Goal: Complete application form: Complete application form

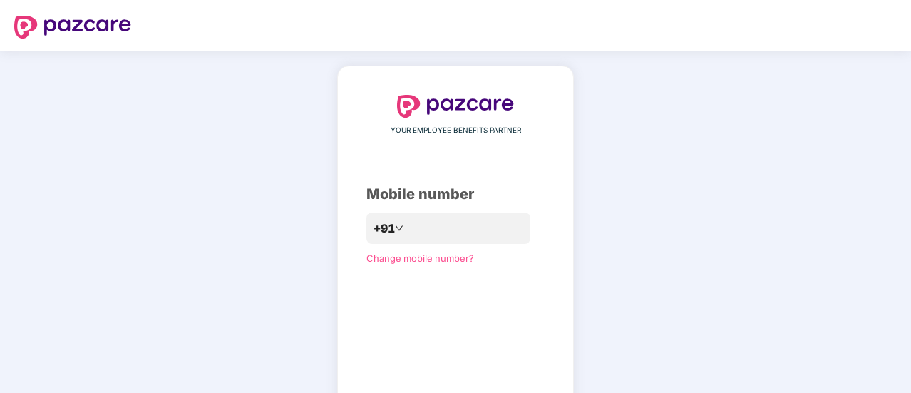
click at [458, 282] on div "YOUR EMPLOYEE BENEFITS PARTNER Mobile number +91 Change mobile number? Send OTP" at bounding box center [456, 262] width 178 height 334
click at [430, 232] on input "number" at bounding box center [465, 228] width 117 height 23
type input "**********"
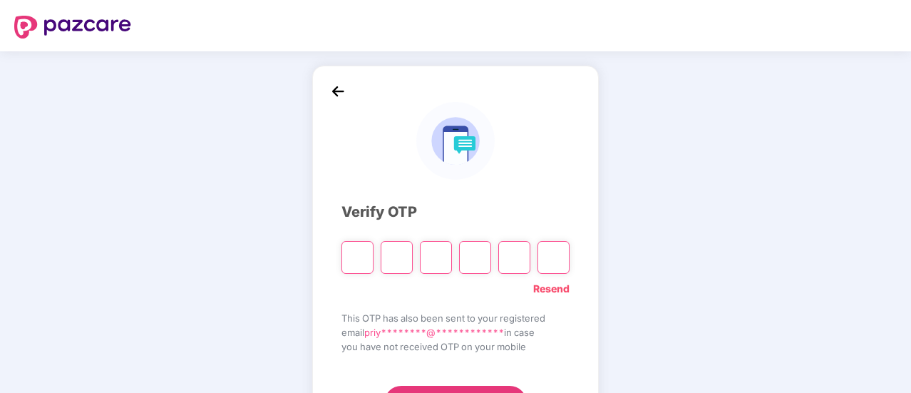
type input "*"
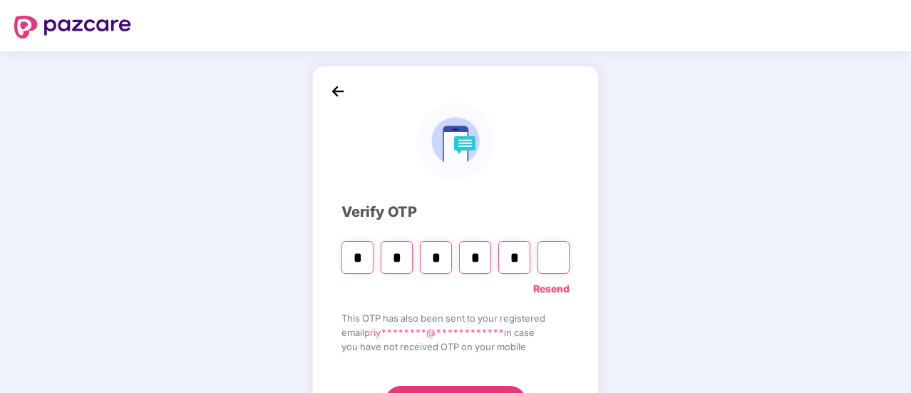
type input "*"
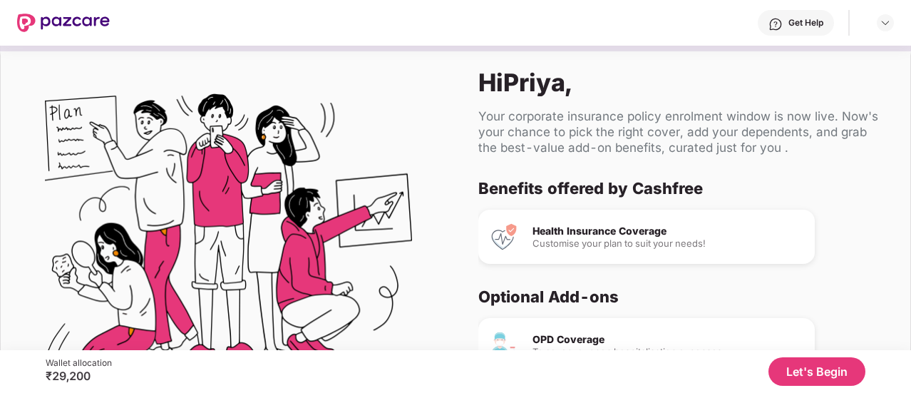
click at [789, 367] on button "Let's Begin" at bounding box center [817, 371] width 97 height 29
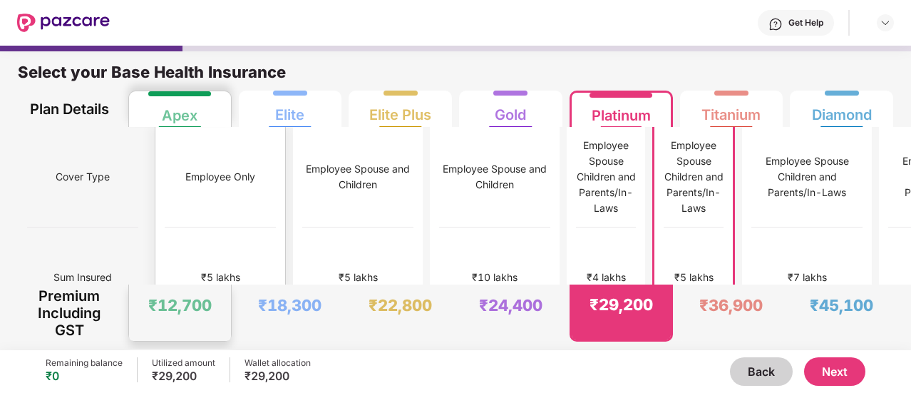
click at [165, 227] on div "₹5 lakhs" at bounding box center [220, 277] width 111 height 101
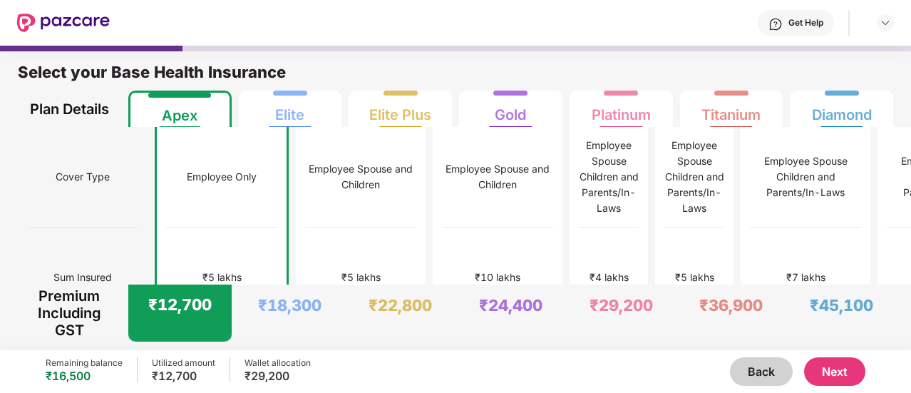
click at [832, 373] on button "Next" at bounding box center [834, 371] width 61 height 29
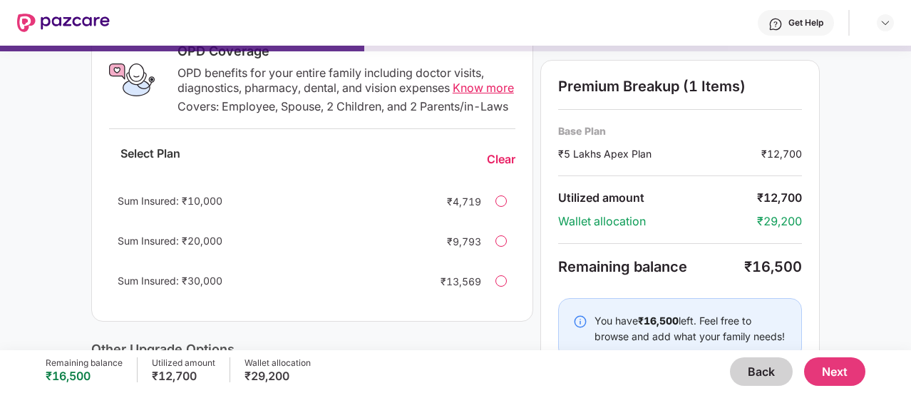
scroll to position [251, 0]
click at [499, 206] on div at bounding box center [501, 200] width 11 height 11
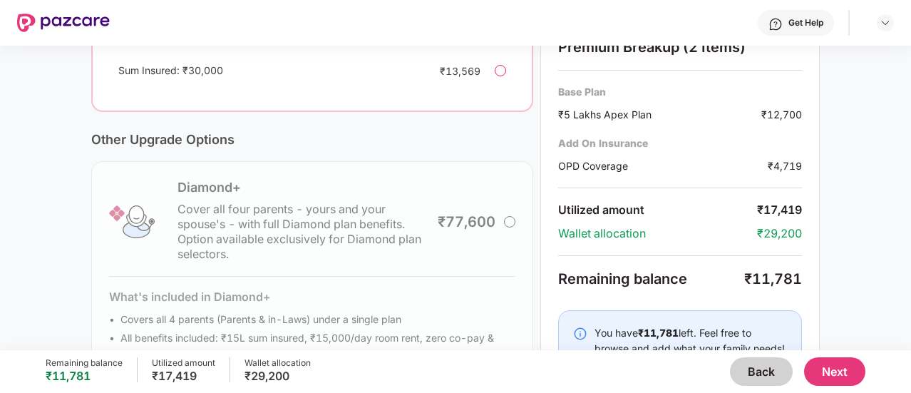
scroll to position [543, 0]
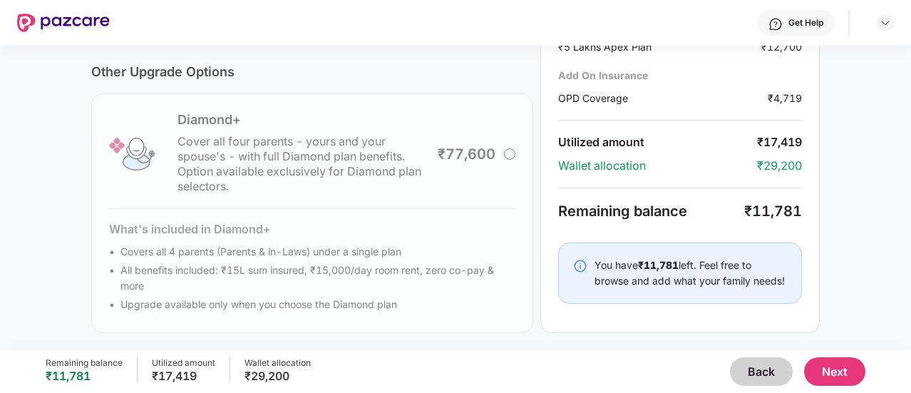
click at [821, 367] on button "Next" at bounding box center [834, 371] width 61 height 29
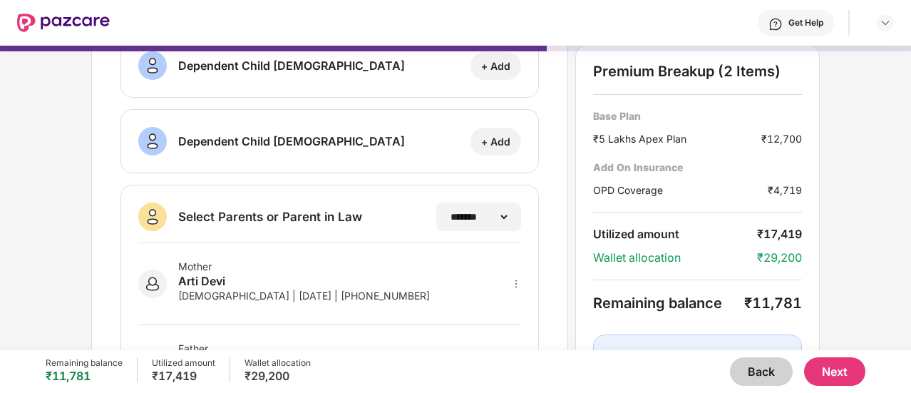
scroll to position [344, 0]
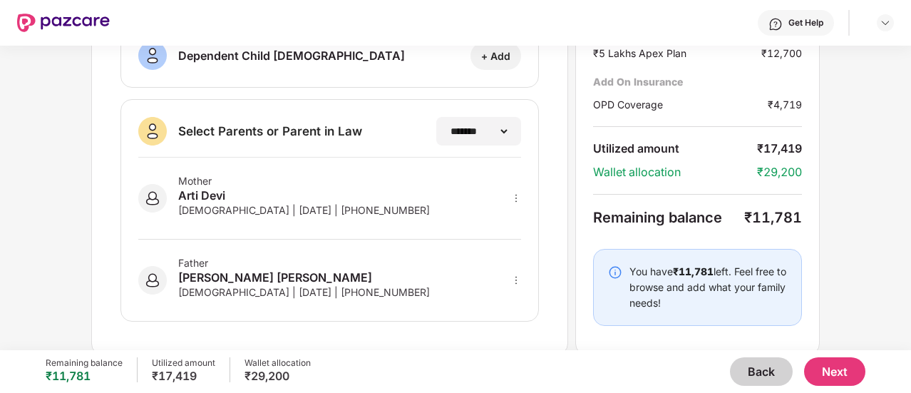
click at [843, 374] on button "Next" at bounding box center [834, 371] width 61 height 29
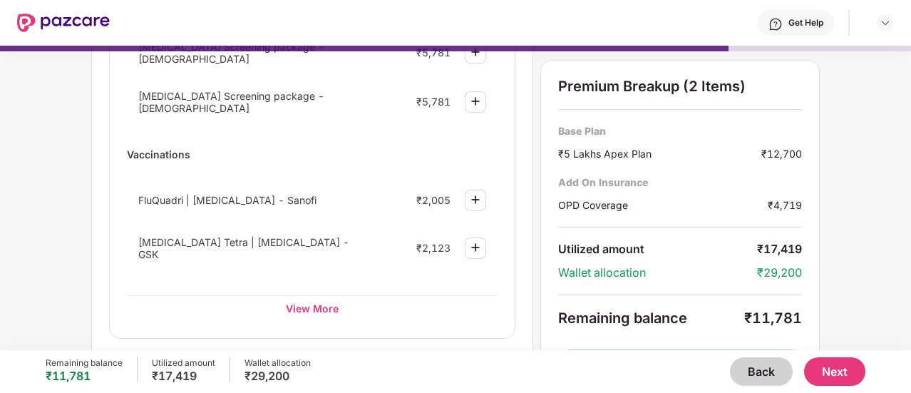
scroll to position [242, 0]
click at [832, 374] on button "Next" at bounding box center [834, 371] width 61 height 29
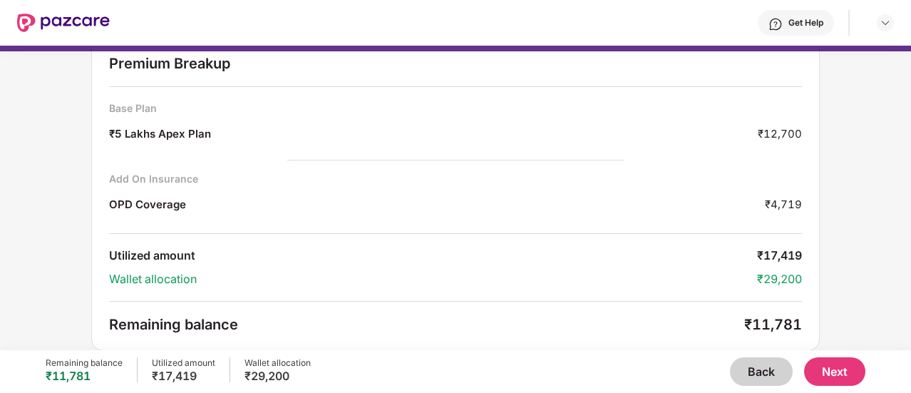
scroll to position [0, 0]
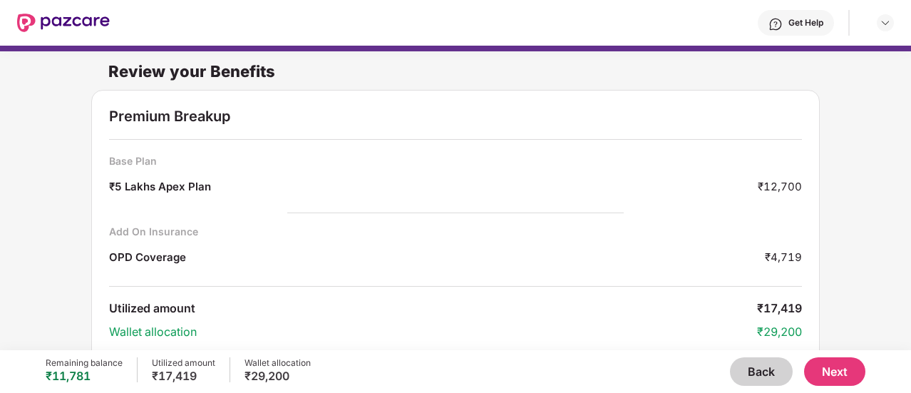
click at [751, 373] on button "Back" at bounding box center [761, 371] width 63 height 29
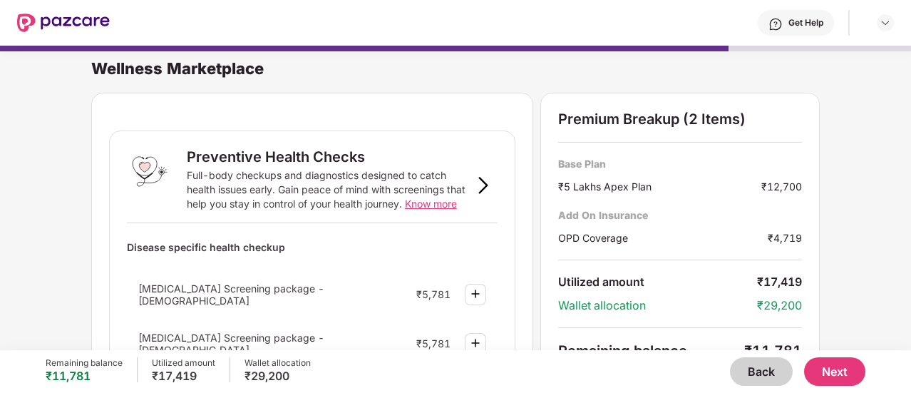
click at [769, 373] on button "Back" at bounding box center [761, 371] width 63 height 29
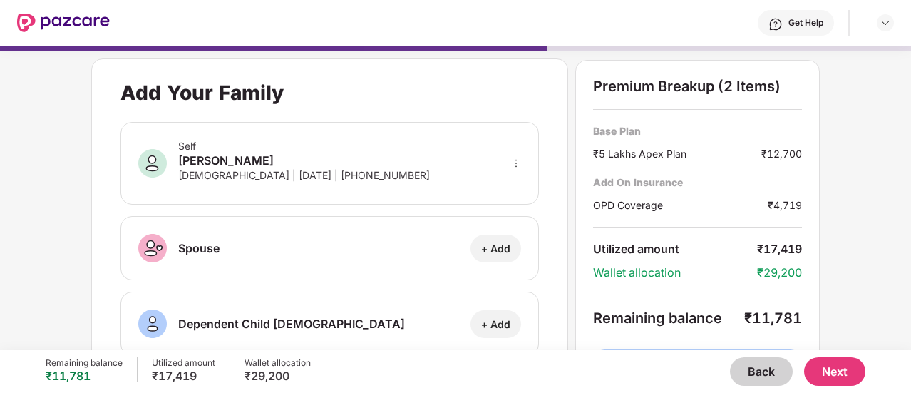
click at [749, 369] on button "Back" at bounding box center [761, 371] width 63 height 29
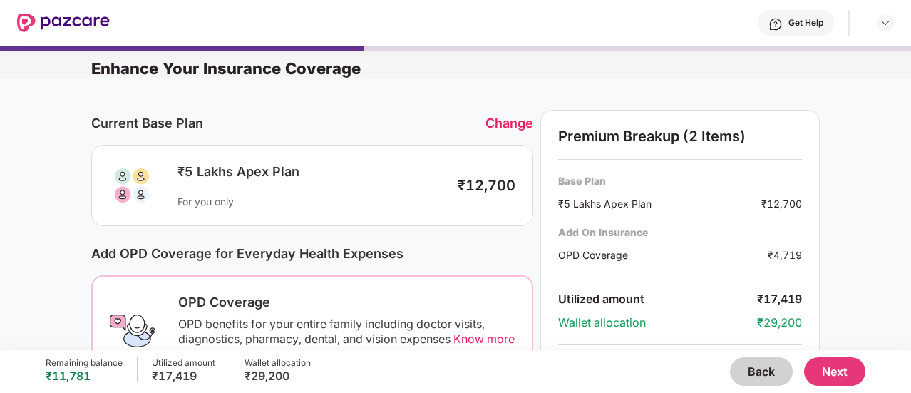
click at [839, 371] on button "Next" at bounding box center [834, 371] width 61 height 29
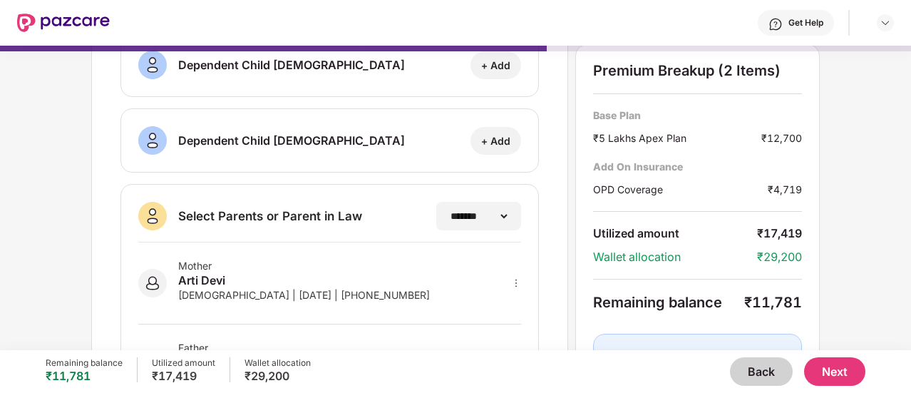
scroll to position [344, 0]
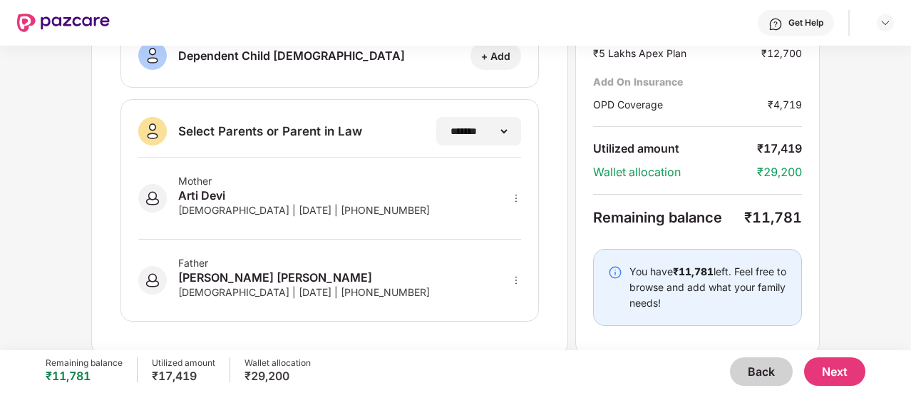
click at [849, 374] on button "Next" at bounding box center [834, 371] width 61 height 29
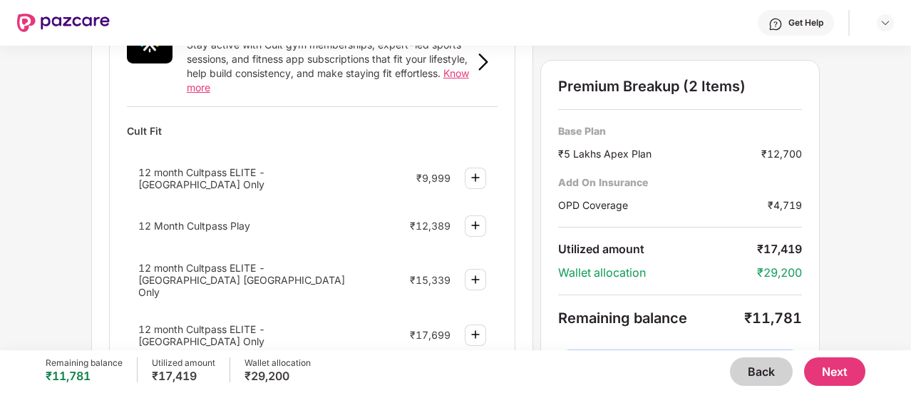
scroll to position [603, 0]
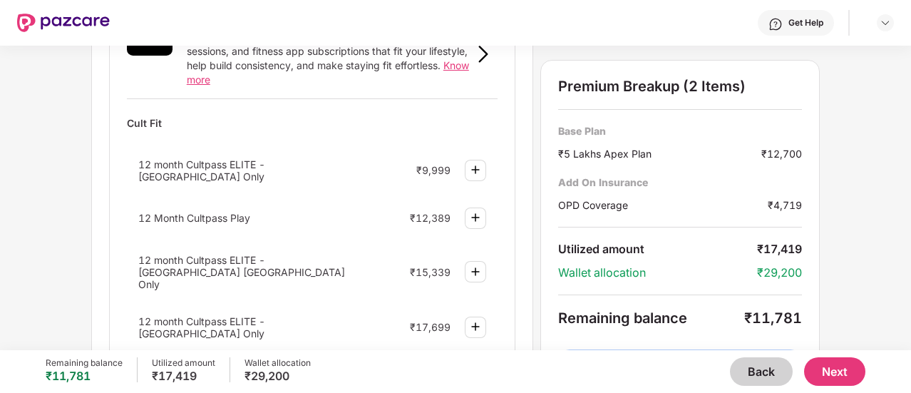
click at [478, 161] on img at bounding box center [475, 169] width 17 height 17
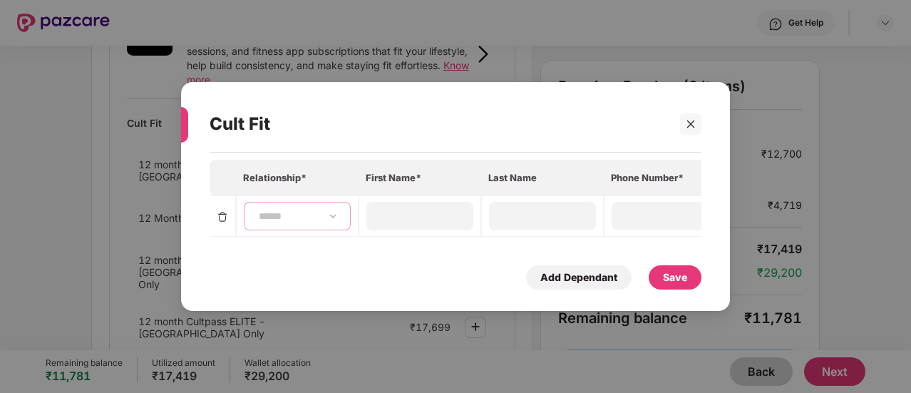
click at [288, 210] on select "**********" at bounding box center [297, 215] width 83 height 11
select select "****"
click at [256, 210] on select "**********" at bounding box center [297, 215] width 83 height 11
type input "*****"
type input "******"
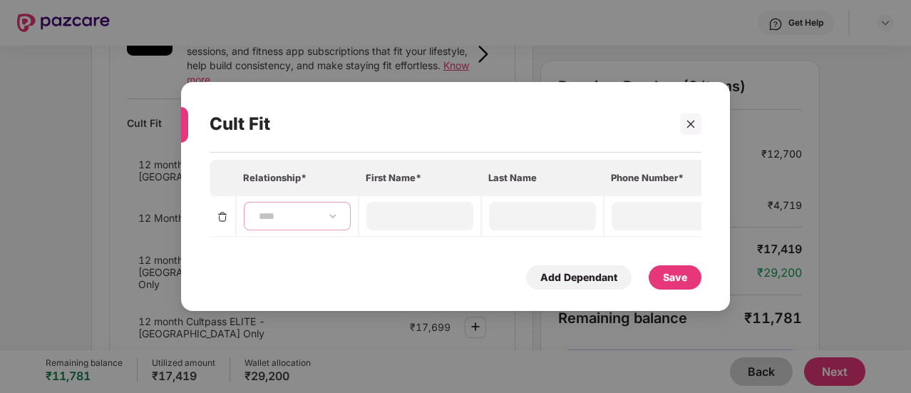
type input "**********"
click at [666, 280] on div "Save" at bounding box center [675, 278] width 24 height 16
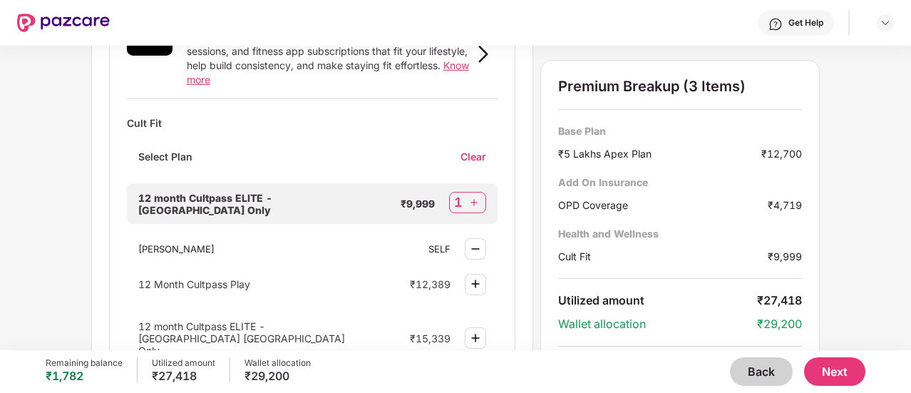
click at [815, 367] on button "Next" at bounding box center [834, 371] width 61 height 29
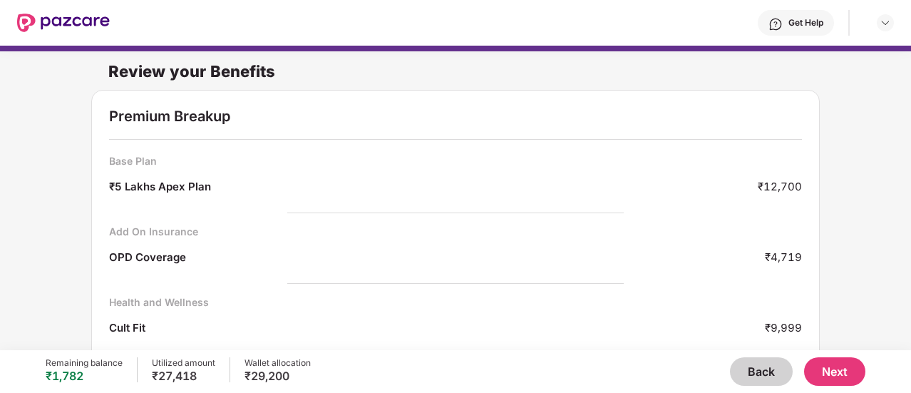
scroll to position [123, 0]
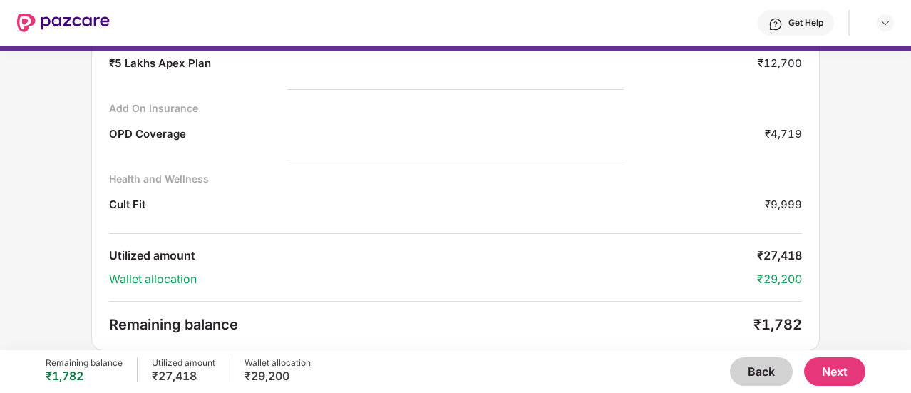
click at [841, 369] on button "Next" at bounding box center [834, 371] width 61 height 29
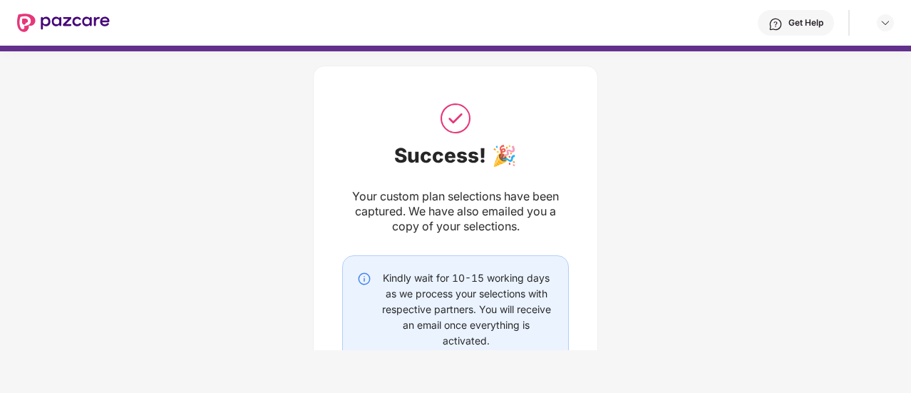
scroll to position [120, 0]
